Goal: Information Seeking & Learning: Compare options

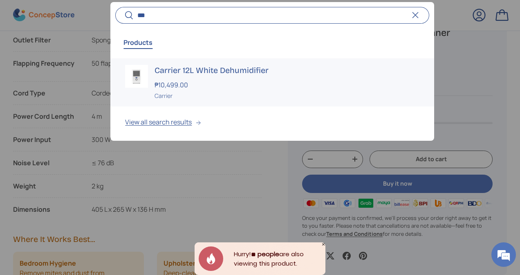
type input "***"
click at [189, 87] on strong "₱10,499.00" at bounding box center [172, 84] width 36 height 9
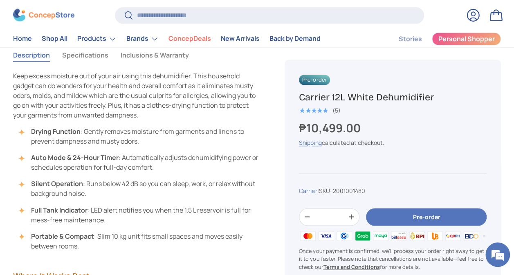
scroll to position [531, 0]
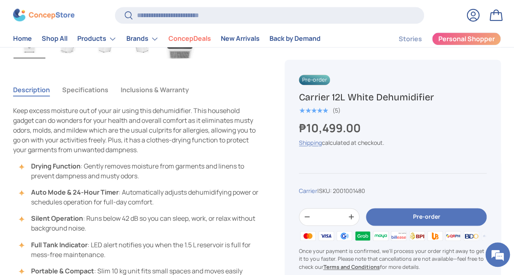
click at [67, 85] on button "Specifications" at bounding box center [85, 89] width 46 height 19
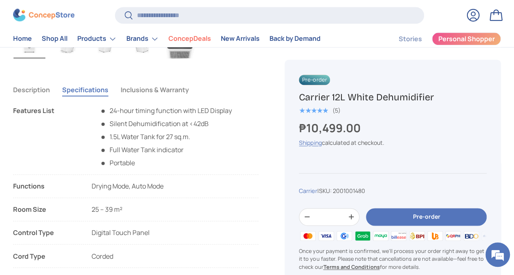
scroll to position [0, 0]
drag, startPoint x: 202, startPoint y: 134, endPoint x: 103, endPoint y: 136, distance: 99.3
click at [103, 136] on li "1.5L Water Tank for 27 sq.m." at bounding box center [166, 137] width 132 height 10
copy li "1.5L Water Tank for 27 sq.m."
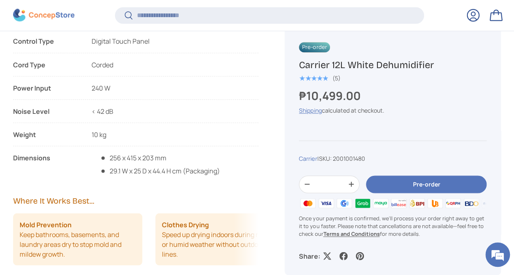
scroll to position [734, 0]
